Goal: Information Seeking & Learning: Learn about a topic

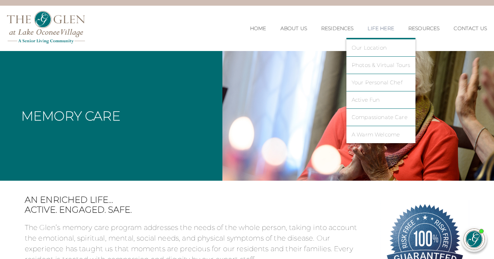
scroll to position [15, 0]
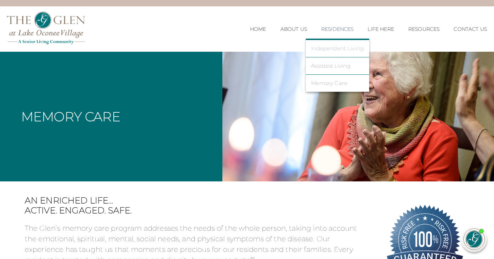
click at [335, 47] on link "Independent Living" at bounding box center [337, 48] width 53 height 6
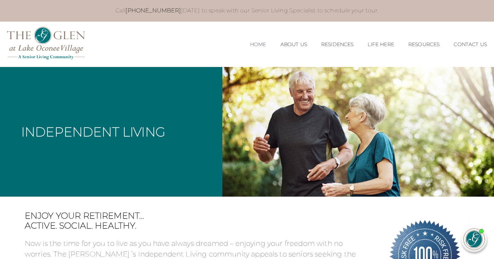
click at [251, 45] on link "Home" at bounding box center [258, 44] width 16 height 6
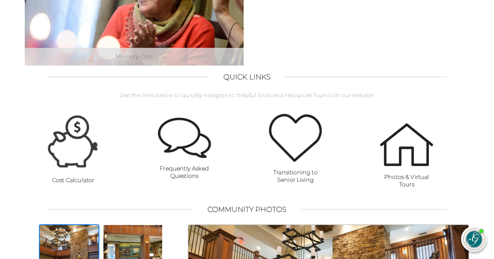
scroll to position [435, 0]
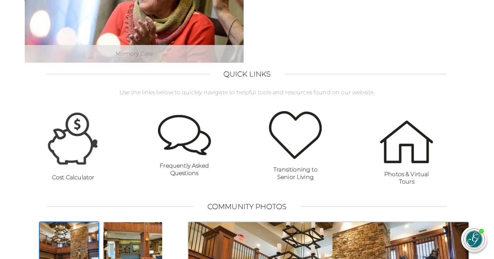
click at [190, 127] on img at bounding box center [184, 135] width 53 height 40
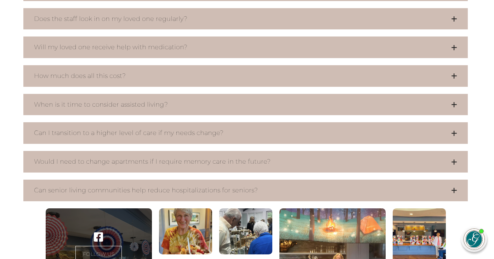
scroll to position [548, 1]
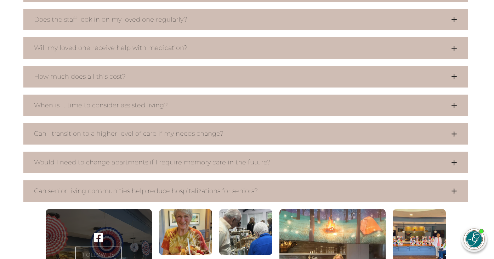
click at [190, 127] on button "Can I transition to a higher level of care if my needs change?" at bounding box center [245, 134] width 444 height 22
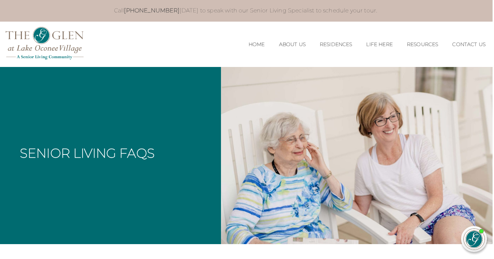
scroll to position [0, 1]
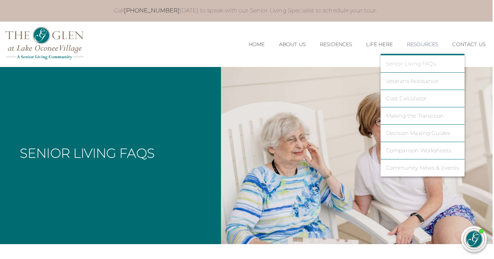
click at [425, 62] on link "Senior Living FAQs" at bounding box center [422, 64] width 73 height 6
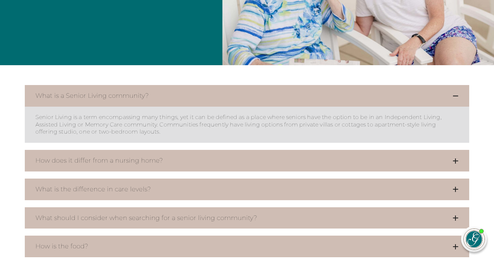
scroll to position [179, 0]
click at [399, 155] on button "How does it differ from a nursing home?" at bounding box center [247, 160] width 444 height 22
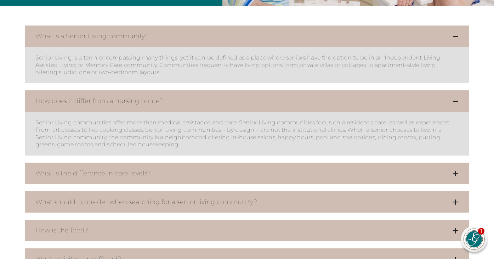
scroll to position [246, 0]
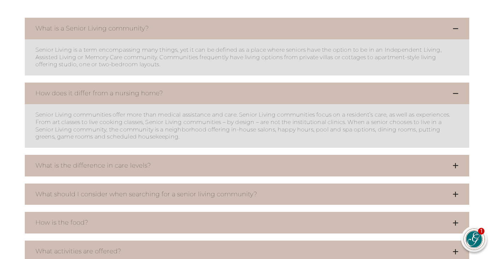
click at [393, 168] on button "What is the difference in care levels?" at bounding box center [247, 166] width 444 height 22
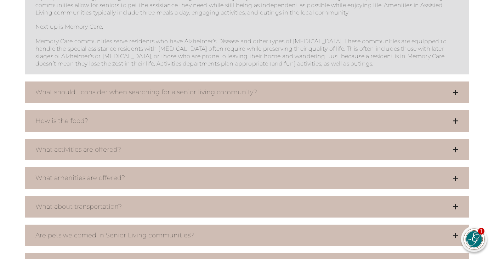
scroll to position [529, 0]
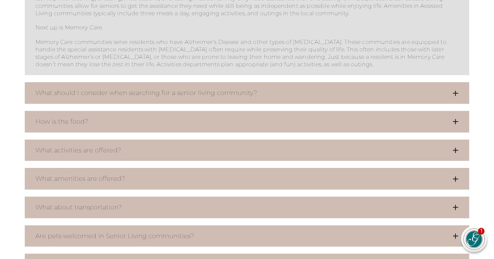
click at [348, 85] on button "What should I consider when searching for a senior living community?" at bounding box center [247, 93] width 444 height 22
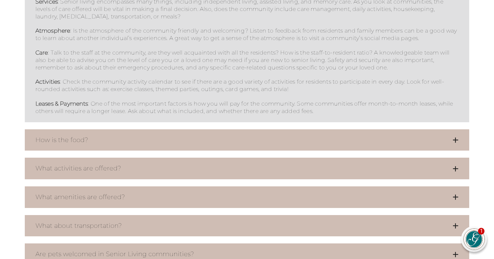
scroll to position [646, 0]
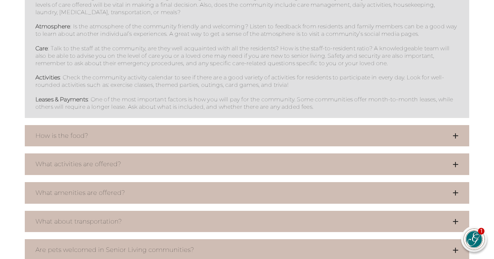
click at [317, 135] on button "How is the food?" at bounding box center [247, 136] width 444 height 22
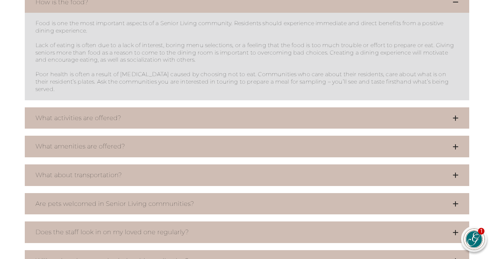
scroll to position [780, 0]
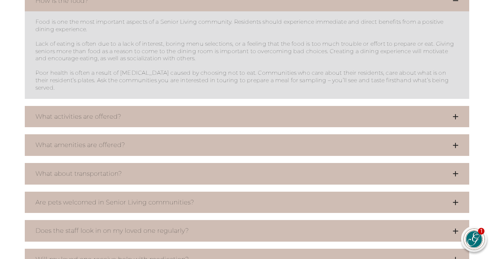
click at [321, 108] on button "What activities are offered?" at bounding box center [247, 117] width 444 height 22
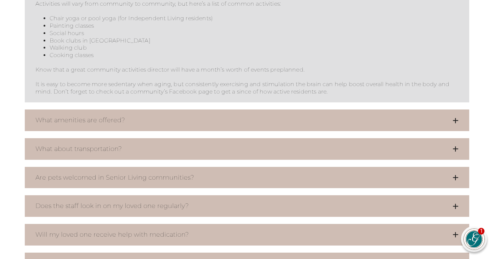
scroll to position [966, 0]
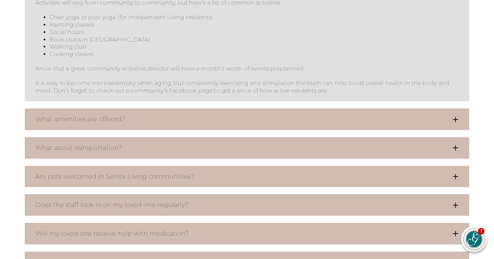
click at [321, 108] on button "What amenities are offered?" at bounding box center [247, 119] width 444 height 22
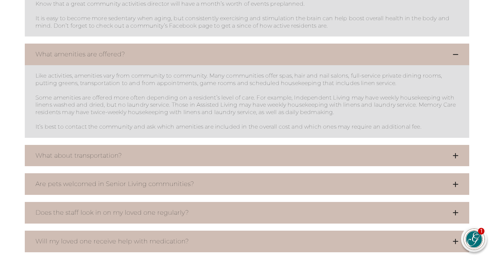
scroll to position [1037, 0]
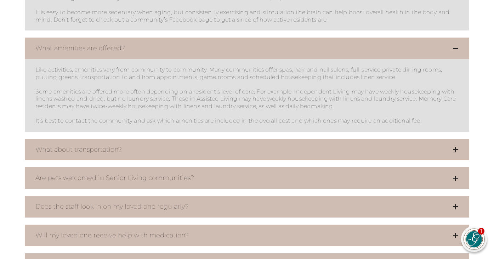
click at [321, 139] on button "What about transportation?" at bounding box center [247, 150] width 444 height 22
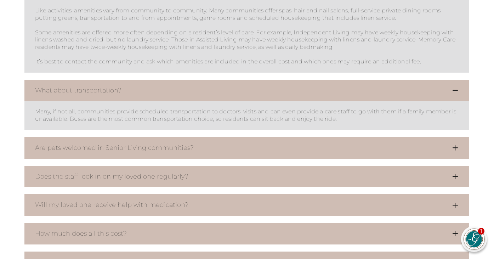
scroll to position [1096, 0]
click at [317, 137] on button "Are pets welcomed in Senior Living communities?" at bounding box center [246, 148] width 444 height 22
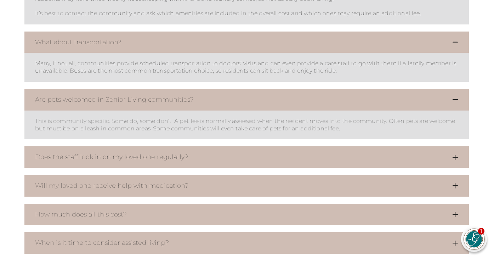
scroll to position [1154, 0]
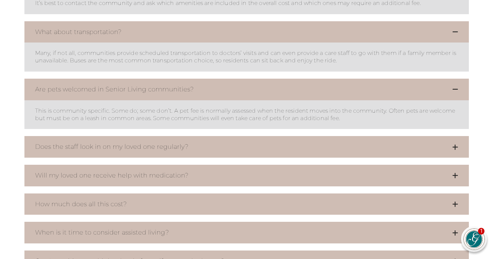
click at [295, 136] on button "Does the staff look in on my loved one regularly?" at bounding box center [246, 147] width 444 height 22
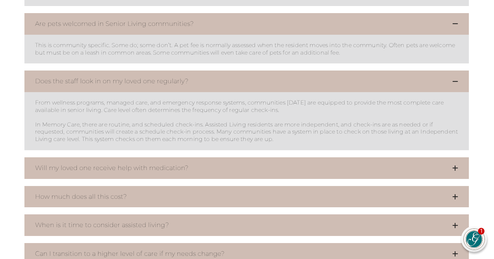
scroll to position [1220, 0]
click at [290, 157] on button "Will my loved one receive help with medication?" at bounding box center [246, 168] width 444 height 22
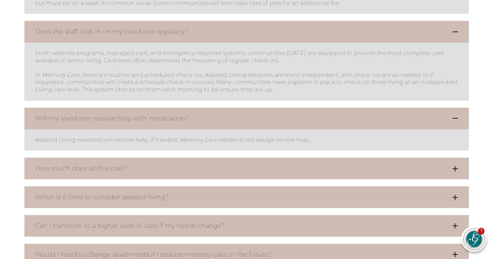
scroll to position [1269, 0]
click at [290, 158] on button "How much does all this cost?" at bounding box center [246, 169] width 444 height 22
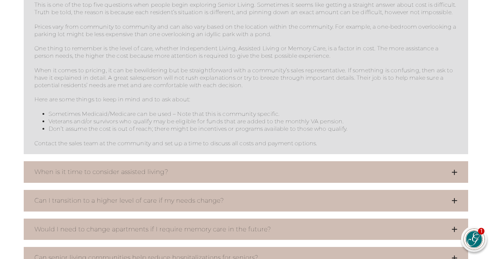
scroll to position [1454, 1]
click at [284, 161] on button "When is it time to consider assisted living?" at bounding box center [246, 172] width 444 height 22
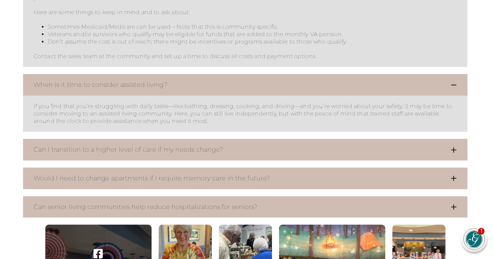
scroll to position [1541, 1]
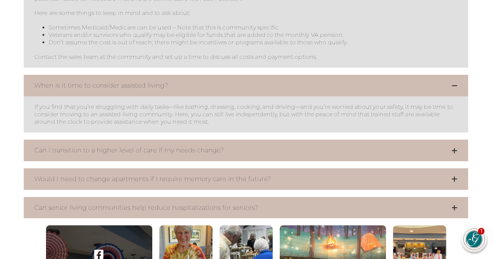
click at [258, 168] on button "Would I need to change apartments if I require memory care in the future?" at bounding box center [246, 179] width 444 height 22
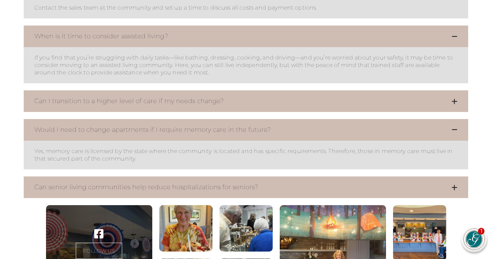
scroll to position [1589, 1]
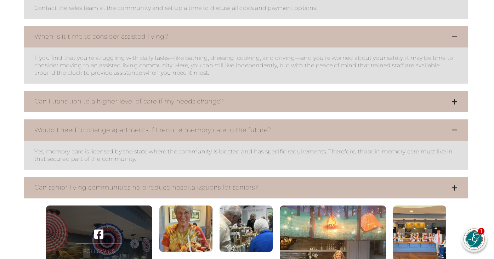
click at [265, 177] on button "Can senior living communities help reduce hospitalizations for seniors?" at bounding box center [246, 188] width 444 height 22
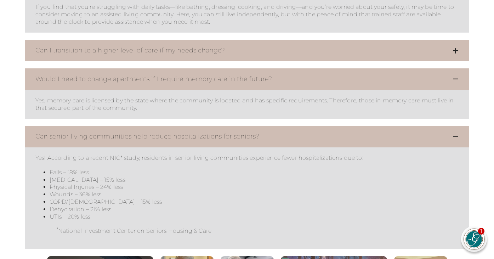
scroll to position [1638, 0]
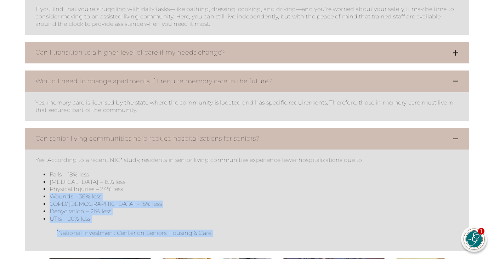
drag, startPoint x: 338, startPoint y: 224, endPoint x: 338, endPoint y: 288, distance: 64.8
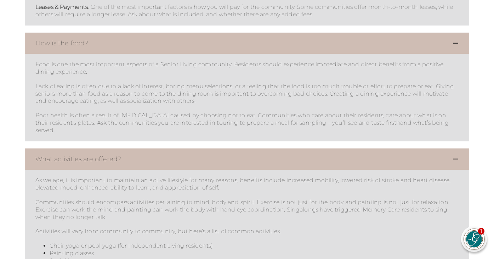
scroll to position [733, 0]
